Goal: Information Seeking & Learning: Learn about a topic

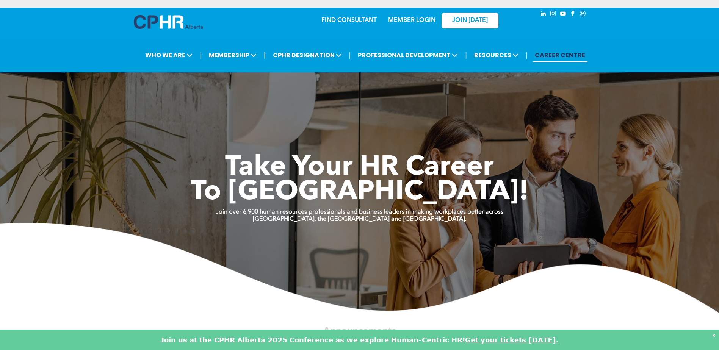
click at [411, 18] on link "MEMBER LOGIN" at bounding box center [411, 20] width 47 height 6
click at [411, 20] on link "MEMBER LOGIN" at bounding box center [411, 20] width 47 height 6
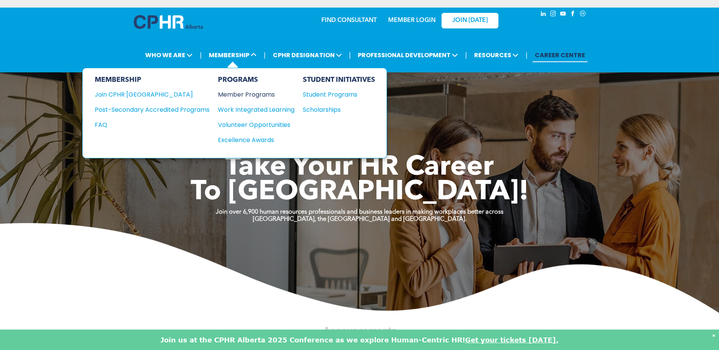
click at [237, 94] on div "Member Programs" at bounding box center [252, 94] width 69 height 9
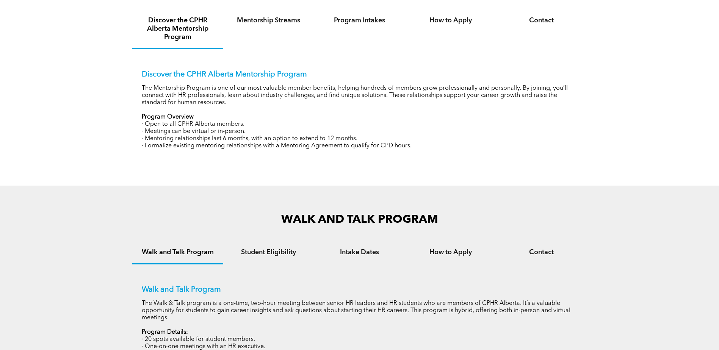
scroll to position [284, 0]
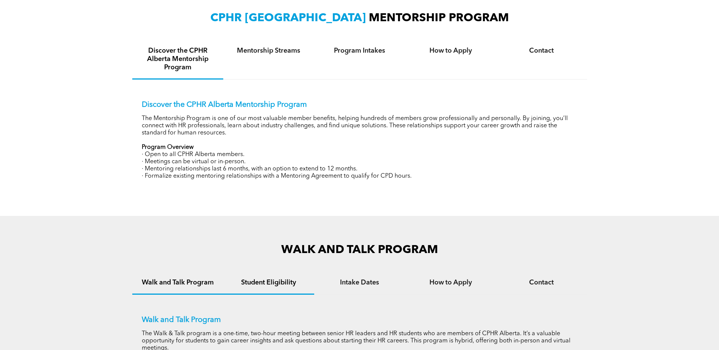
click at [250, 282] on h4 "Student Eligibility" at bounding box center [268, 283] width 77 height 8
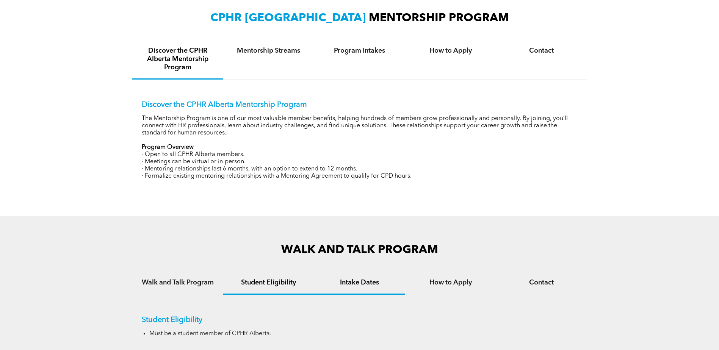
click at [351, 279] on h4 "Intake Dates" at bounding box center [359, 283] width 77 height 8
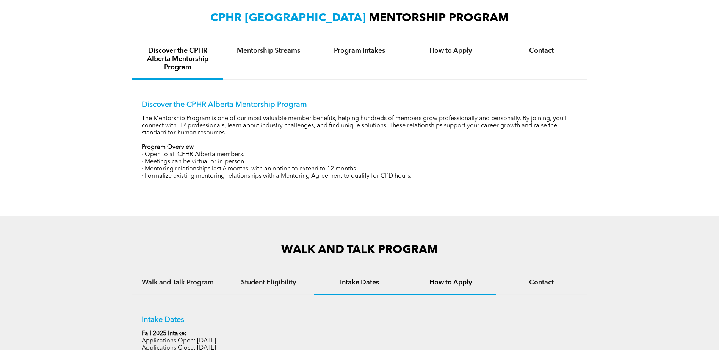
click at [440, 280] on h4 "How to Apply" at bounding box center [450, 283] width 77 height 8
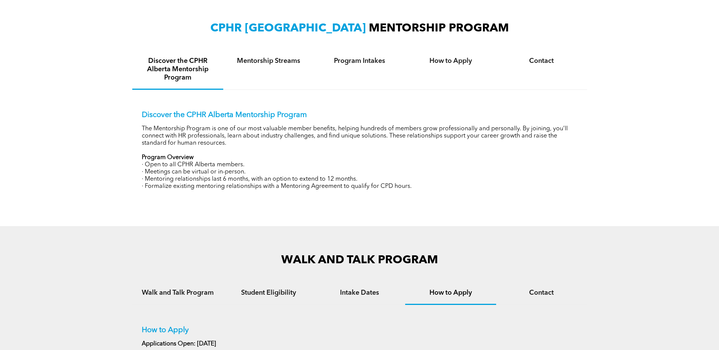
scroll to position [248, 0]
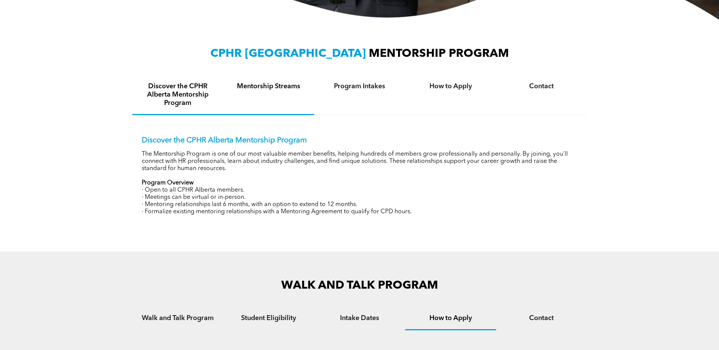
click at [275, 87] on h4 "Mentorship Streams" at bounding box center [268, 86] width 77 height 8
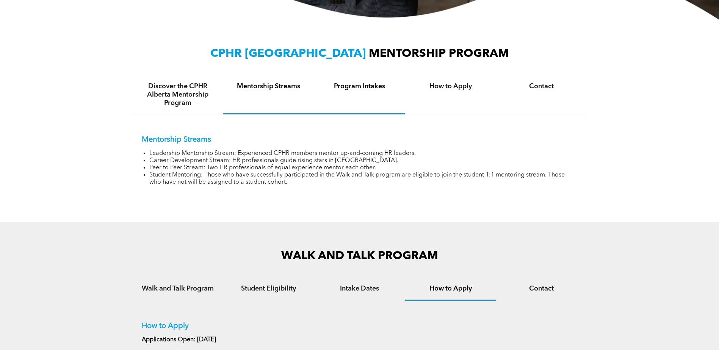
click at [349, 86] on h4 "Program Intakes" at bounding box center [359, 86] width 77 height 8
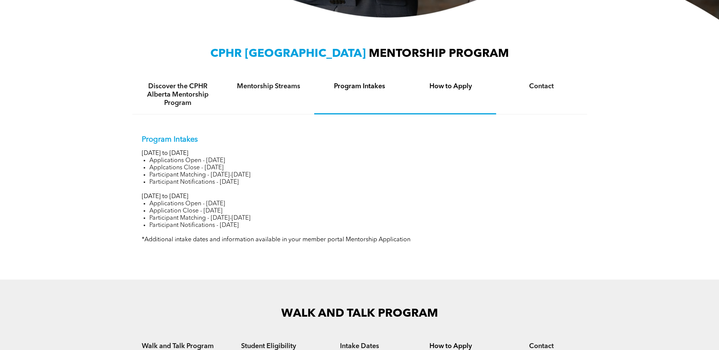
click at [437, 83] on h4 "How to Apply" at bounding box center [450, 86] width 77 height 8
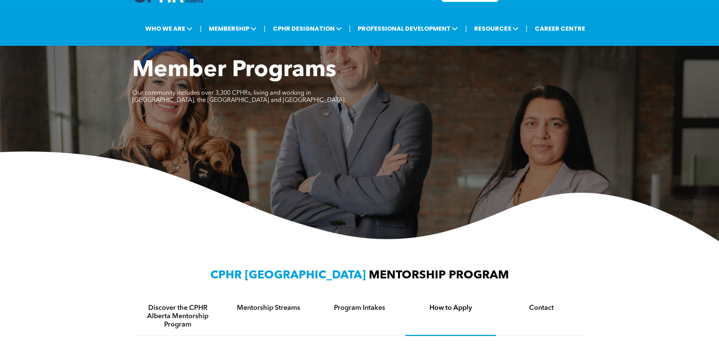
scroll to position [0, 0]
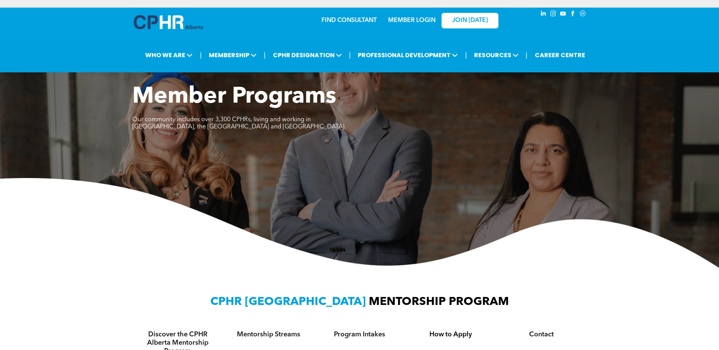
click at [417, 18] on link "MEMBER LOGIN" at bounding box center [411, 20] width 47 height 6
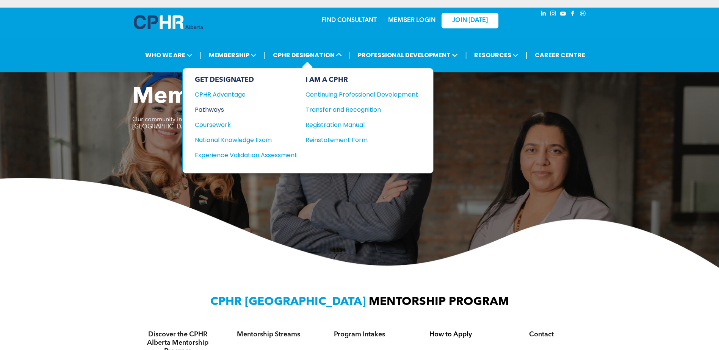
click at [218, 106] on div "Pathways" at bounding box center [241, 109] width 92 height 9
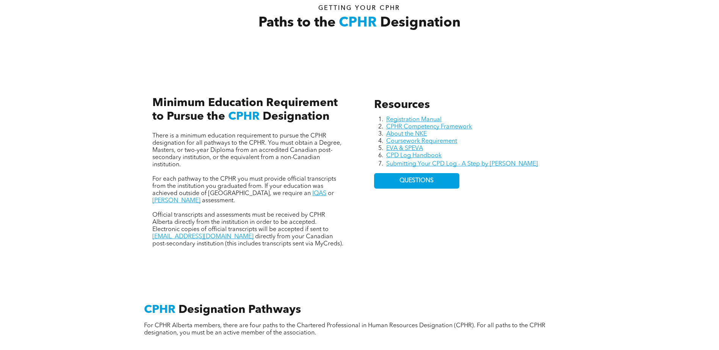
scroll to position [312, 0]
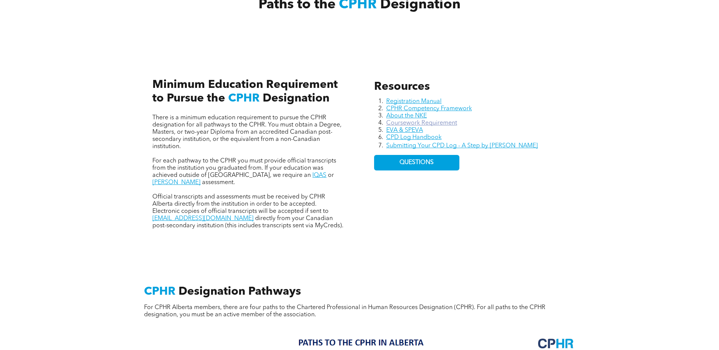
click at [447, 122] on link "Coursework Requirement" at bounding box center [421, 123] width 71 height 6
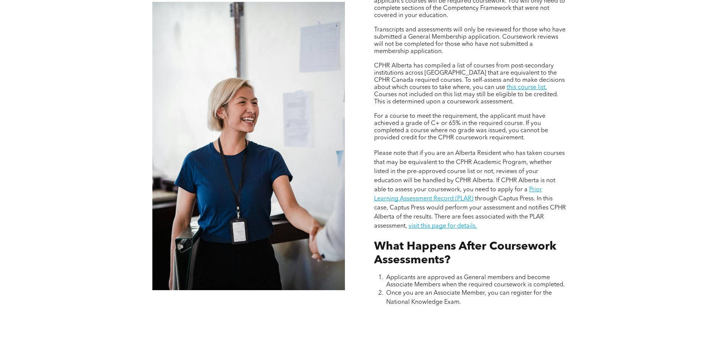
scroll to position [668, 0]
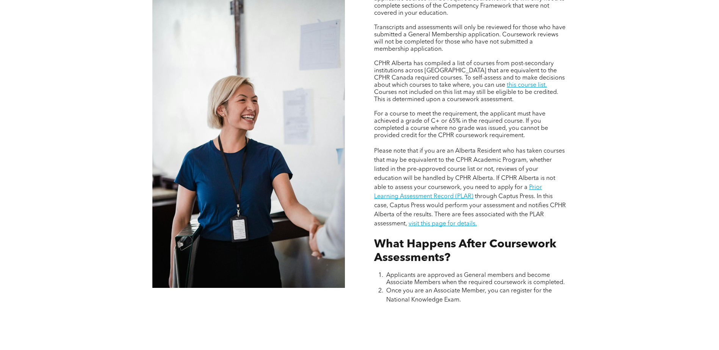
click at [704, 293] on div "Assessing Foundational Coursework CPHR DESIGNATION COURSEWORK REQUIREMENT Appli…" at bounding box center [359, 113] width 719 height 512
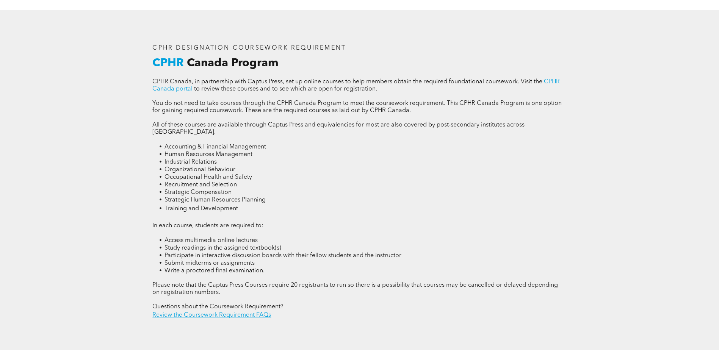
scroll to position [1042, 0]
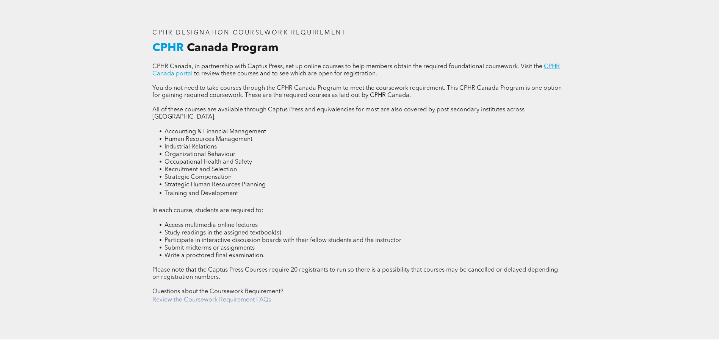
click at [241, 297] on link "Review the Coursework Requirement FAQs" at bounding box center [211, 300] width 119 height 6
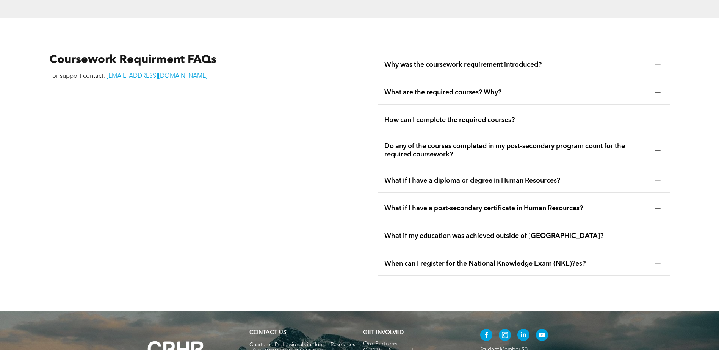
scroll to position [1367, 0]
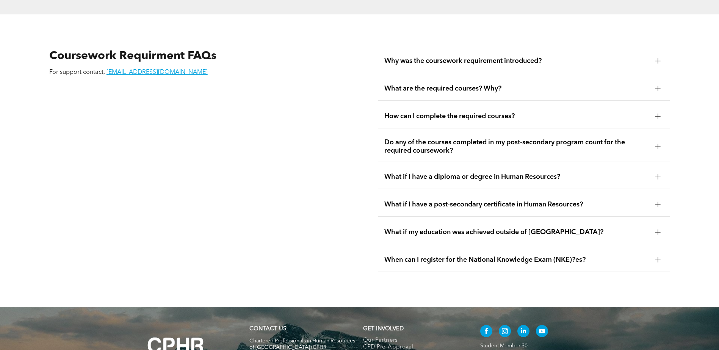
click at [656, 86] on div at bounding box center [658, 88] width 5 height 5
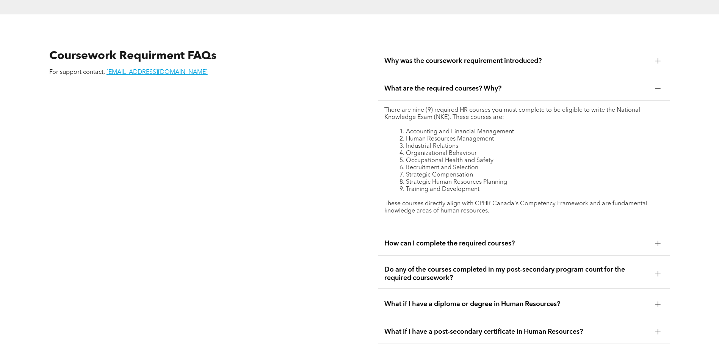
click at [657, 241] on div at bounding box center [658, 243] width 5 height 5
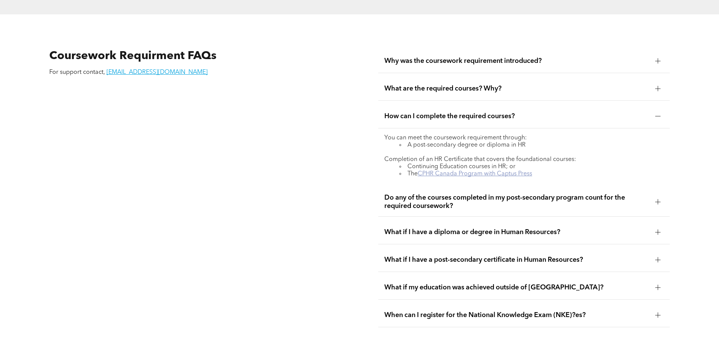
click at [503, 171] on link "CPHR Canada Program with Captus Press" at bounding box center [475, 174] width 115 height 6
